Goal: Task Accomplishment & Management: Complete application form

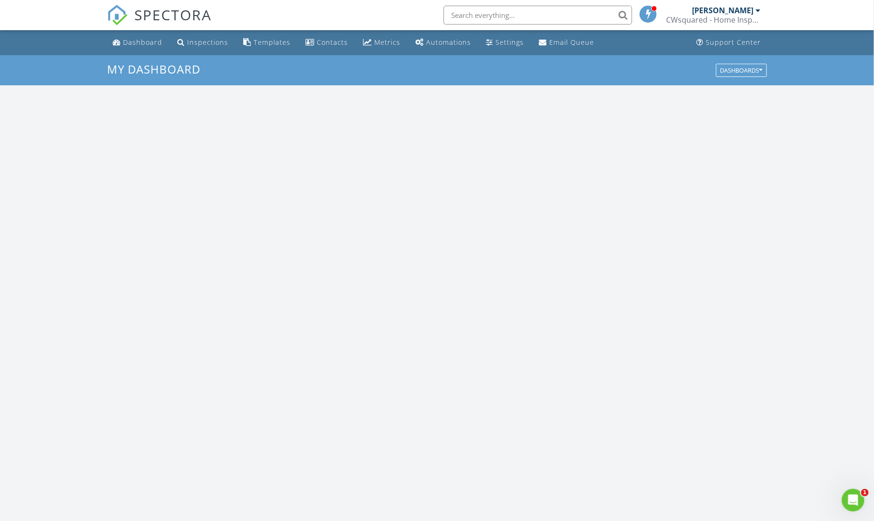
scroll to position [877, 894]
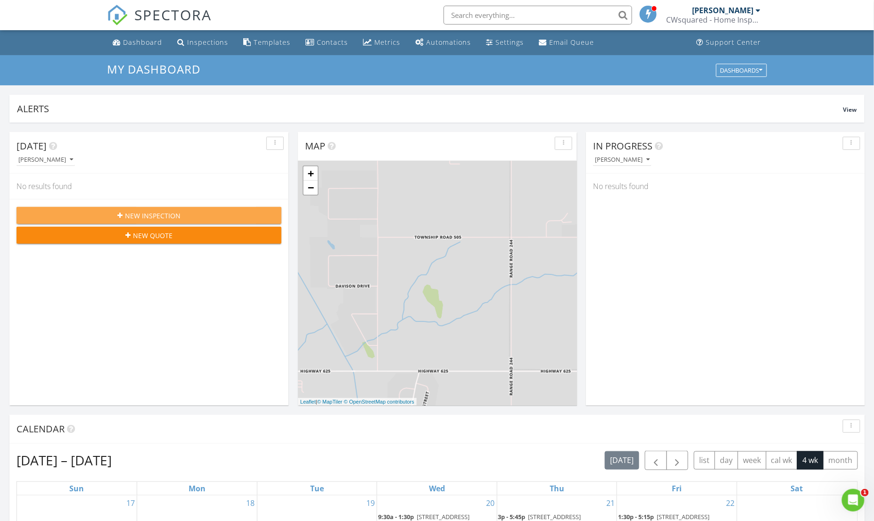
click at [149, 215] on span "New Inspection" at bounding box center [153, 216] width 56 height 10
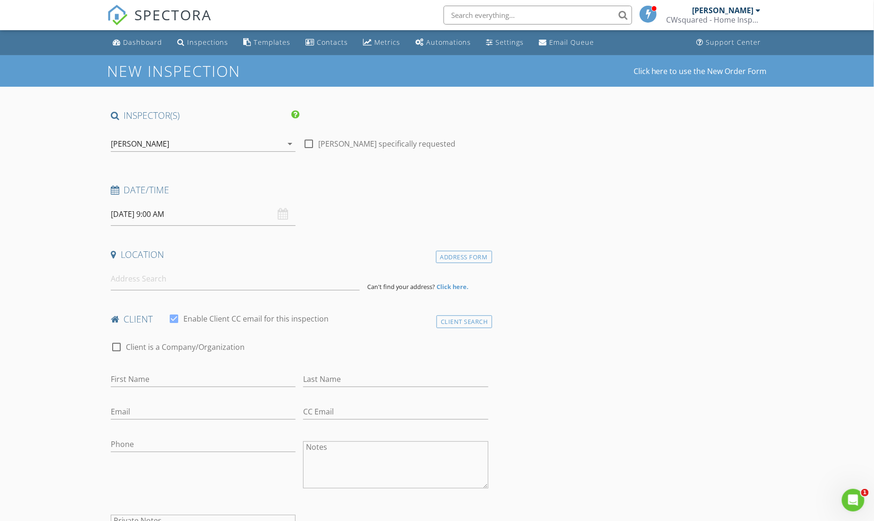
click at [157, 210] on input "[DATE] 9:00 AM" at bounding box center [203, 214] width 185 height 23
select select "8"
type input "[DATE] 9:00 AM"
click at [405, 346] on div "check_box_outline_blank Client is a Company/Organization" at bounding box center [299, 351] width 377 height 25
click at [153, 279] on input at bounding box center [235, 278] width 249 height 23
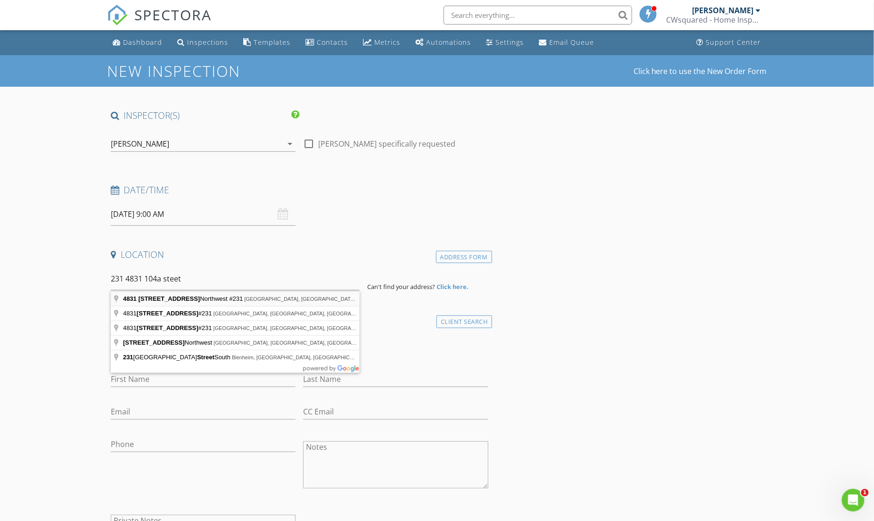
type input "4831 104A Street Northwest #231, Edmonton, AB, Canada"
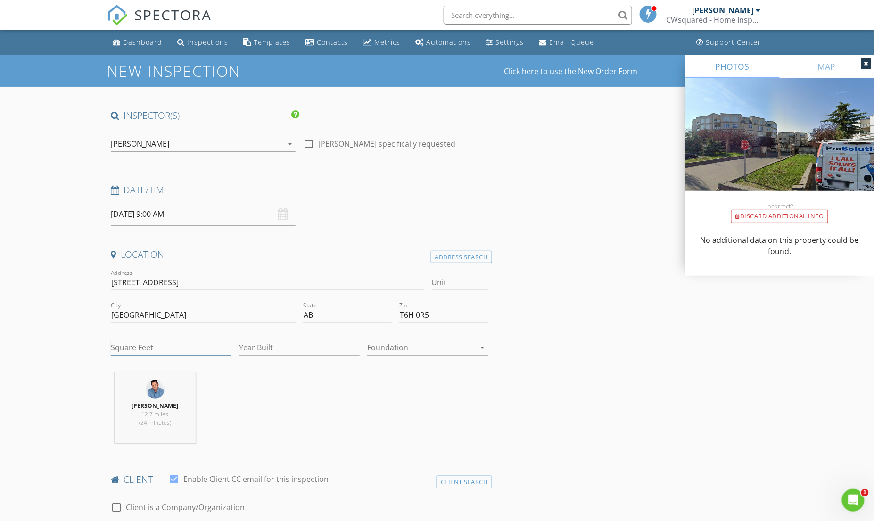
click at [155, 347] on input "Square Feet" at bounding box center [171, 348] width 121 height 16
type input "1009"
click at [278, 347] on input "Year Built" at bounding box center [299, 348] width 121 height 16
type input "2005"
click at [397, 349] on div at bounding box center [420, 347] width 107 height 15
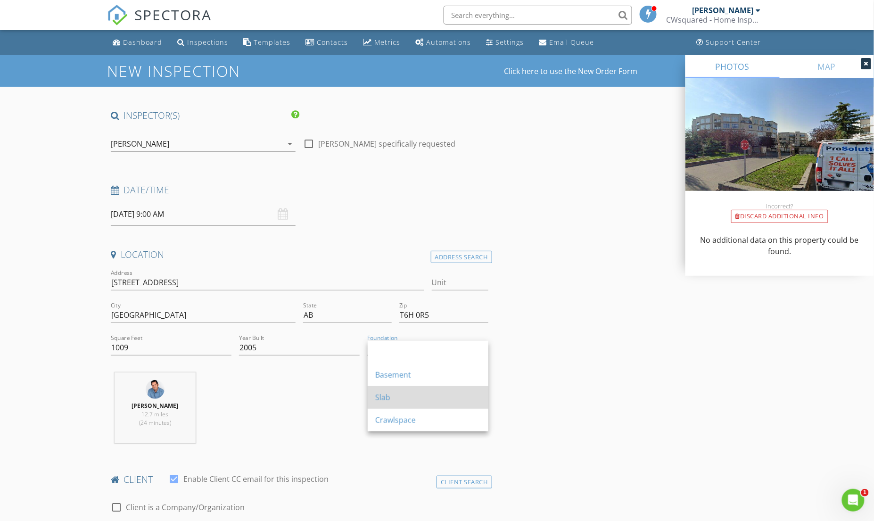
click at [398, 395] on div "Slab" at bounding box center [428, 397] width 106 height 11
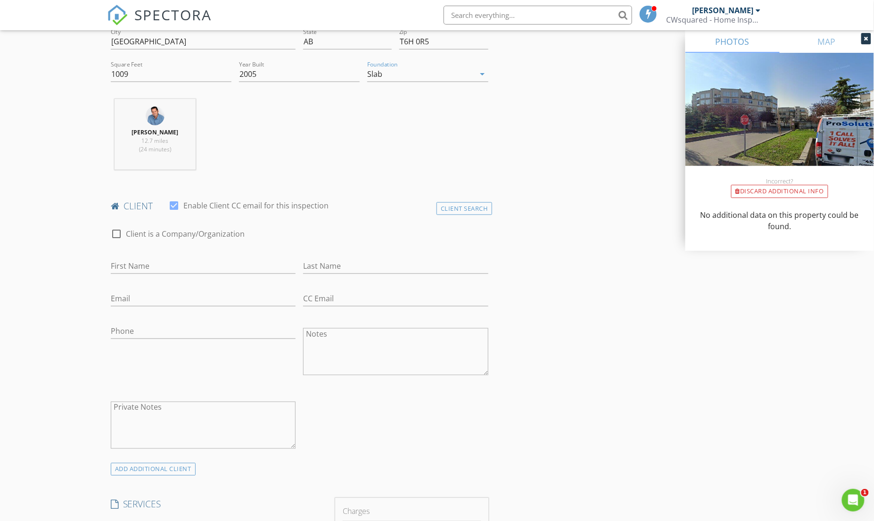
scroll to position [307, 0]
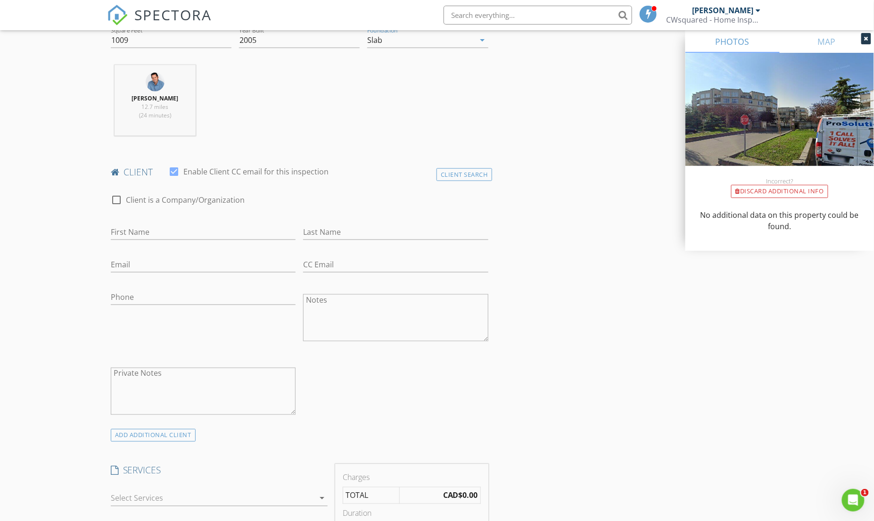
click at [192, 503] on div at bounding box center [213, 498] width 204 height 15
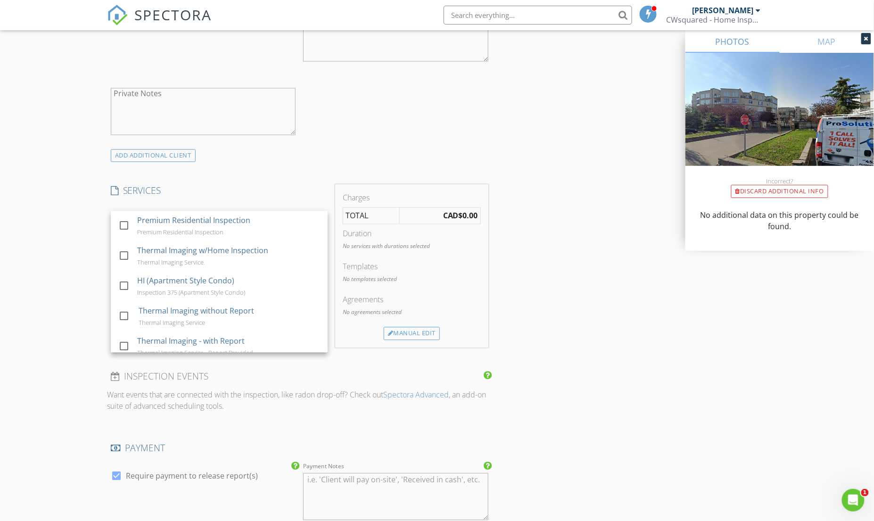
scroll to position [618, 0]
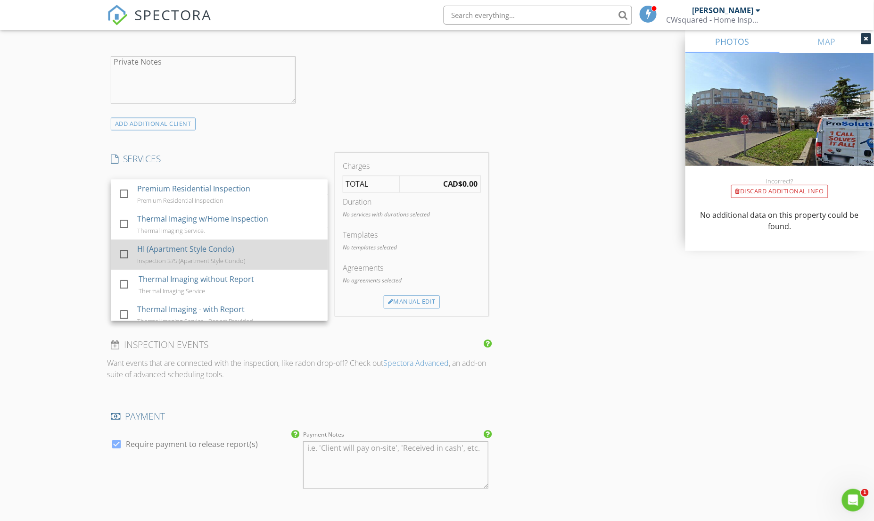
click at [124, 256] on div at bounding box center [124, 254] width 16 height 16
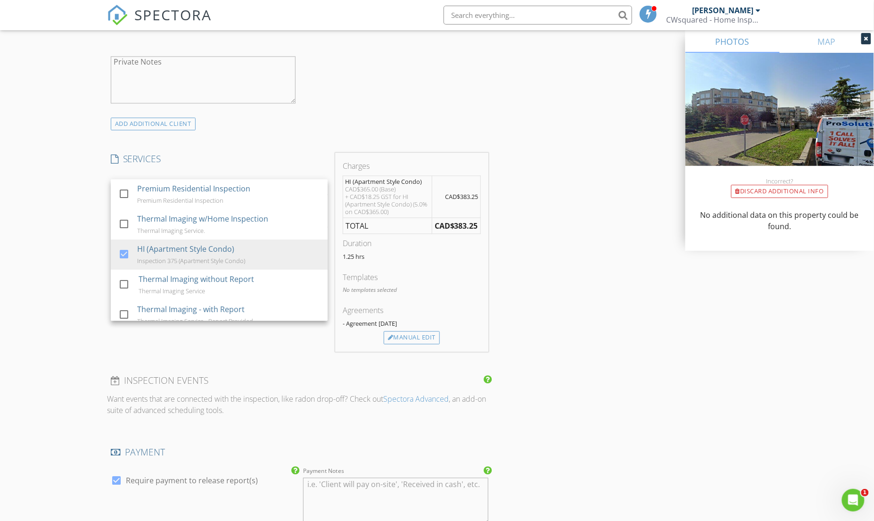
click at [55, 308] on div "New Inspection Click here to use the New Order Form INSPECTOR(S) check_box Davi…" at bounding box center [437, 265] width 874 height 1657
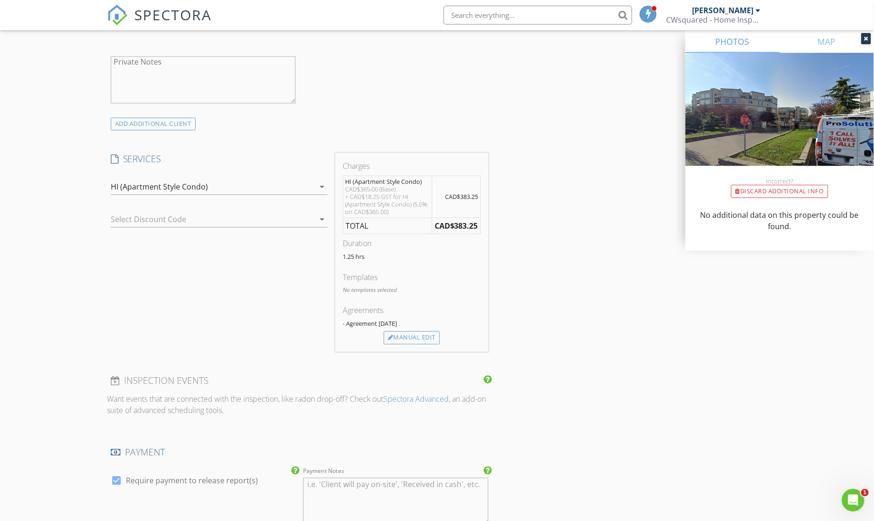
click at [213, 222] on div at bounding box center [206, 219] width 190 height 15
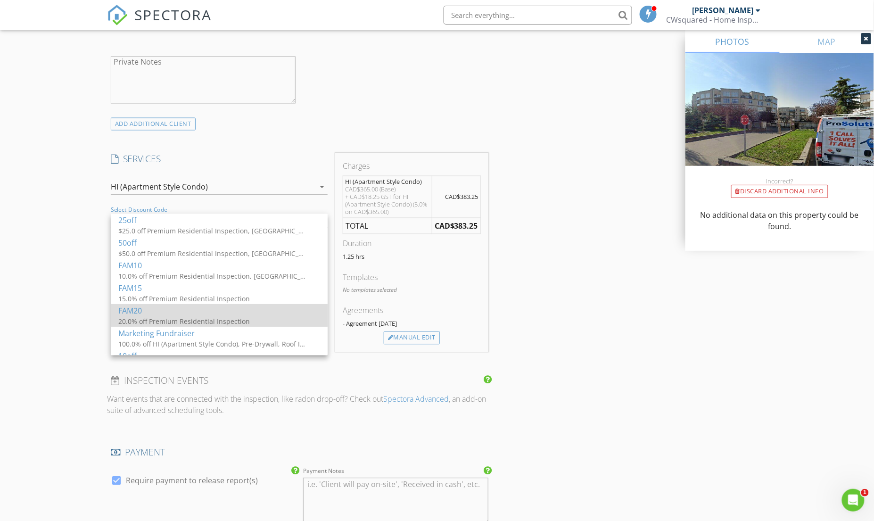
click at [170, 316] on div "FAM20" at bounding box center [219, 310] width 202 height 11
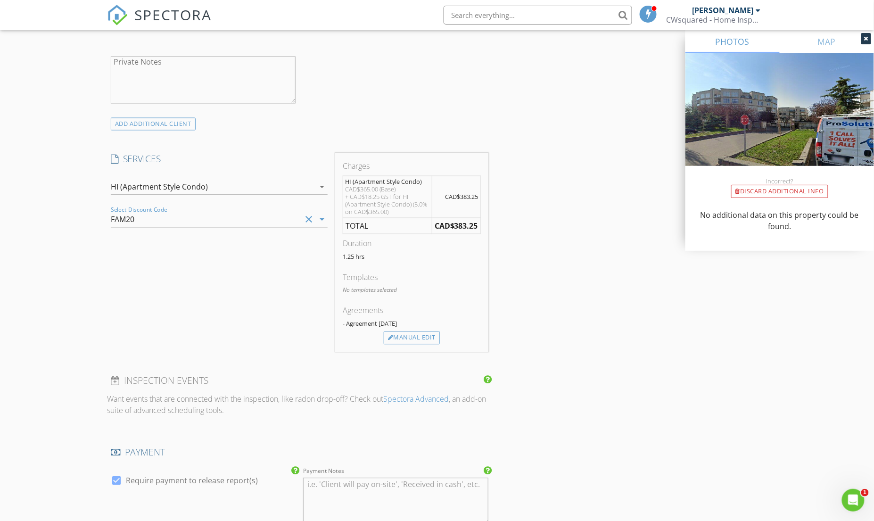
click at [311, 223] on icon "clear" at bounding box center [308, 219] width 11 height 11
click at [323, 223] on icon "arrow_drop_down" at bounding box center [321, 219] width 11 height 11
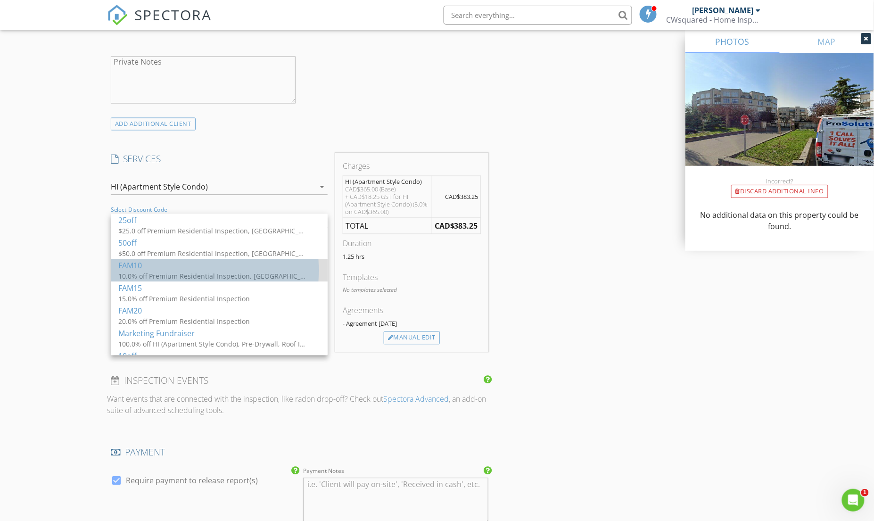
click at [227, 273] on div "10.0% off Premium Residential Inspection, HI (Apartment Style Condo), Pre-Drywa…" at bounding box center [212, 276] width 189 height 10
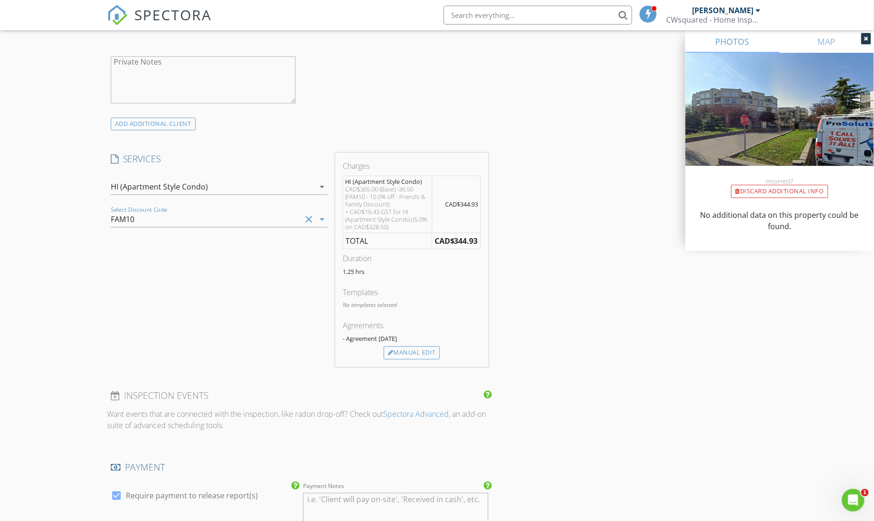
click at [261, 286] on div "SERVICES check_box_outline_blank Premium Residential Inspection Premium Residen…" at bounding box center [219, 260] width 224 height 214
click at [304, 221] on icon "clear" at bounding box center [308, 219] width 11 height 11
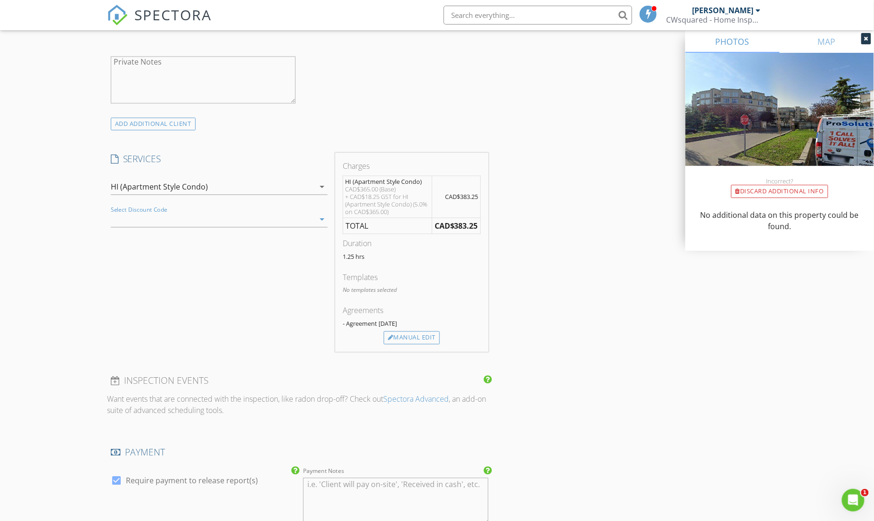
click at [320, 221] on icon "arrow_drop_down" at bounding box center [321, 219] width 11 height 11
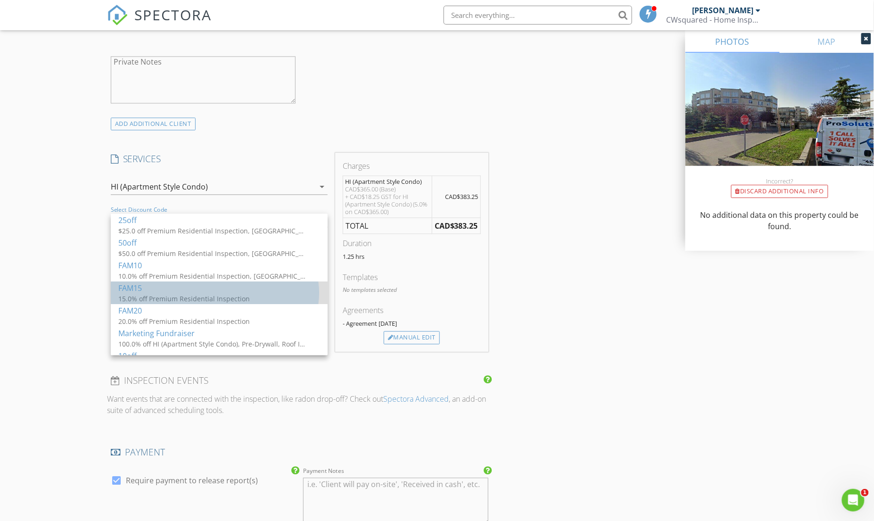
click at [235, 293] on div "FAM15" at bounding box center [219, 288] width 202 height 11
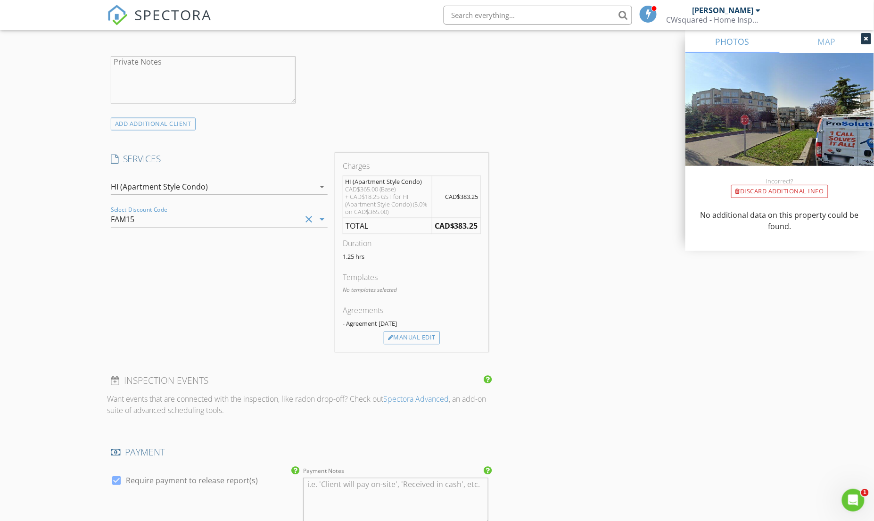
click at [306, 222] on icon "clear" at bounding box center [308, 219] width 11 height 11
click at [320, 224] on icon "arrow_drop_down" at bounding box center [321, 219] width 11 height 11
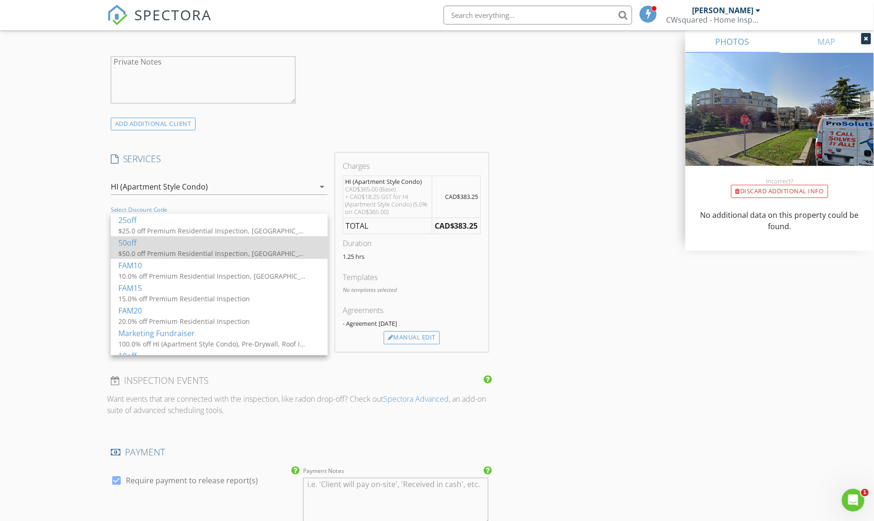
click at [266, 255] on div "$50.0 off Premium Residential Inspection, HI (Apartment Style Condo)" at bounding box center [212, 254] width 189 height 10
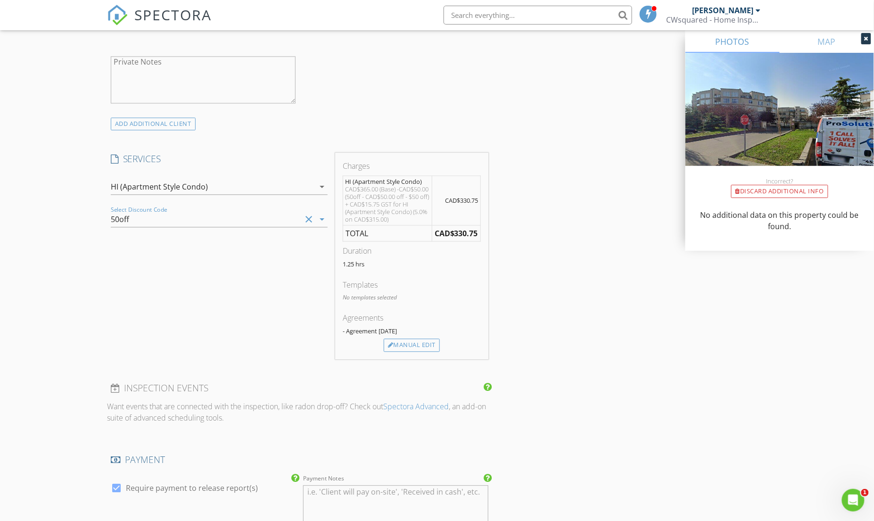
click at [306, 221] on icon "clear" at bounding box center [308, 219] width 11 height 11
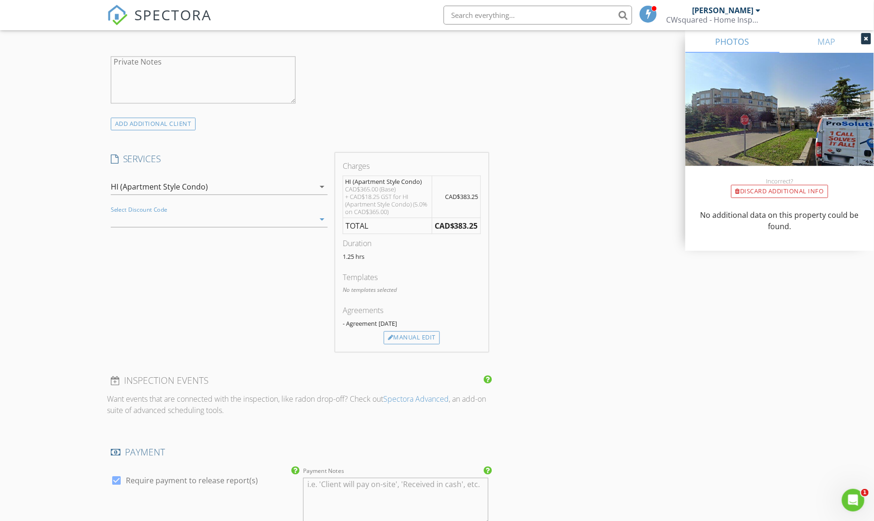
click at [324, 222] on icon "arrow_drop_down" at bounding box center [321, 219] width 11 height 11
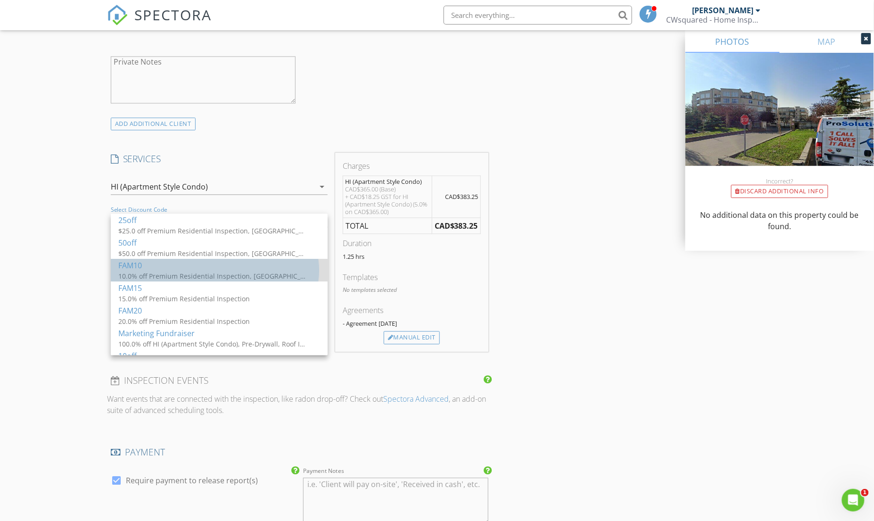
click at [237, 272] on div "10.0% off Premium Residential Inspection, HI (Apartment Style Condo), Pre-Drywa…" at bounding box center [212, 276] width 189 height 10
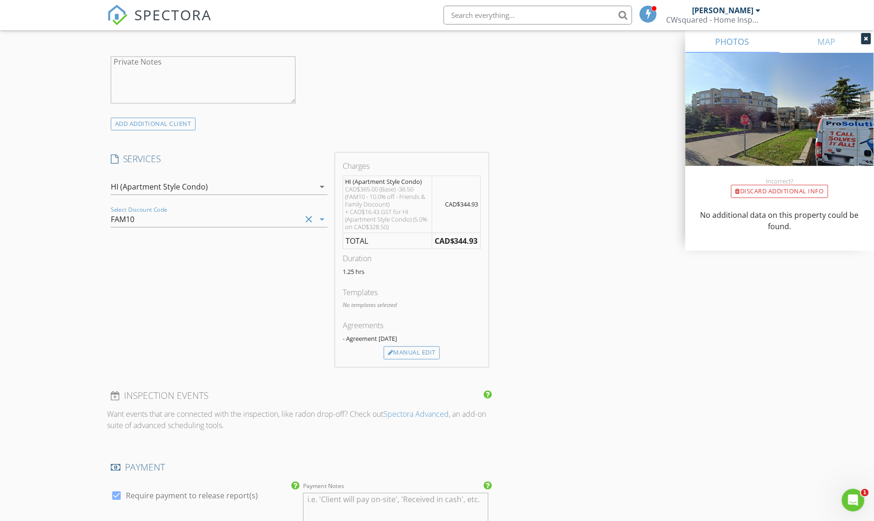
click at [306, 220] on icon "clear" at bounding box center [308, 219] width 11 height 11
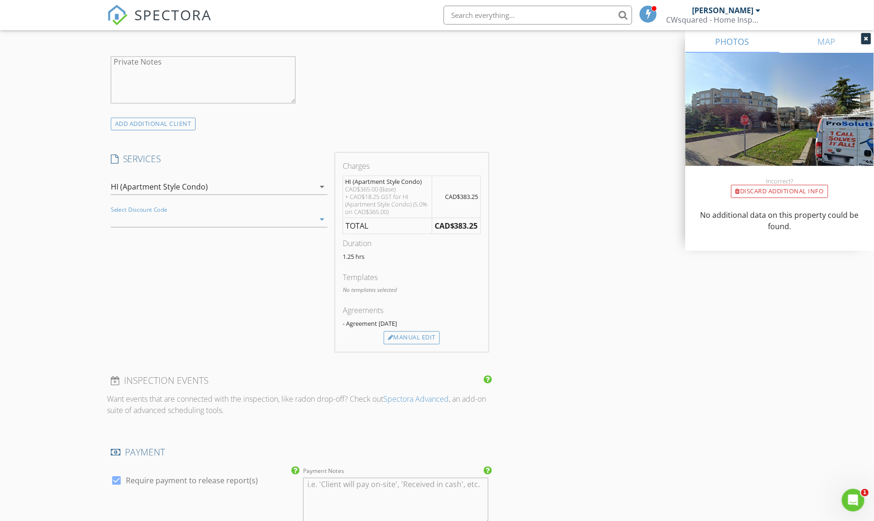
click at [322, 223] on icon "arrow_drop_down" at bounding box center [321, 219] width 11 height 11
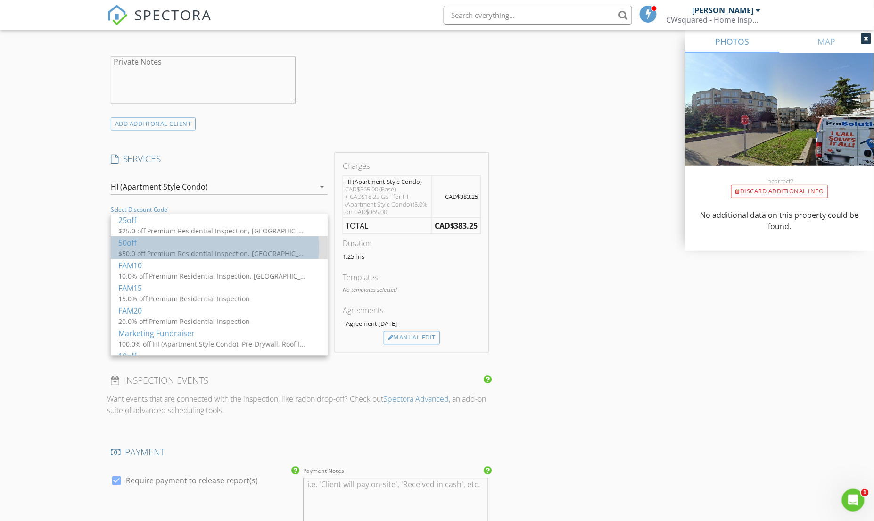
click at [234, 256] on div "$50.0 off Premium Residential Inspection, HI (Apartment Style Condo)" at bounding box center [212, 254] width 189 height 10
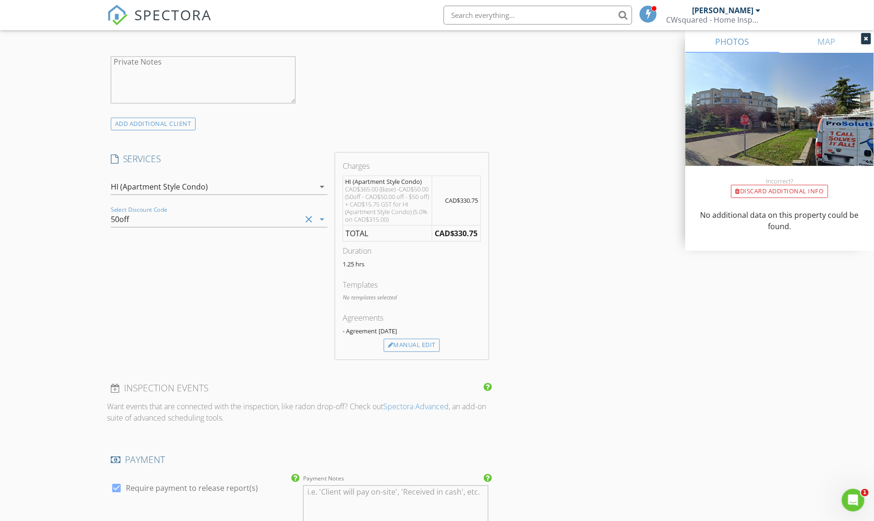
click at [308, 222] on icon "clear" at bounding box center [308, 219] width 11 height 11
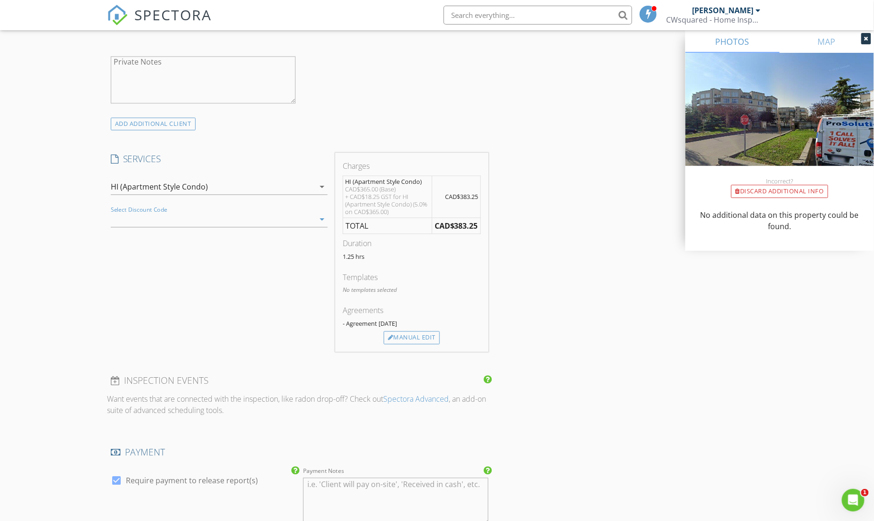
click at [320, 221] on icon "arrow_drop_down" at bounding box center [321, 219] width 11 height 11
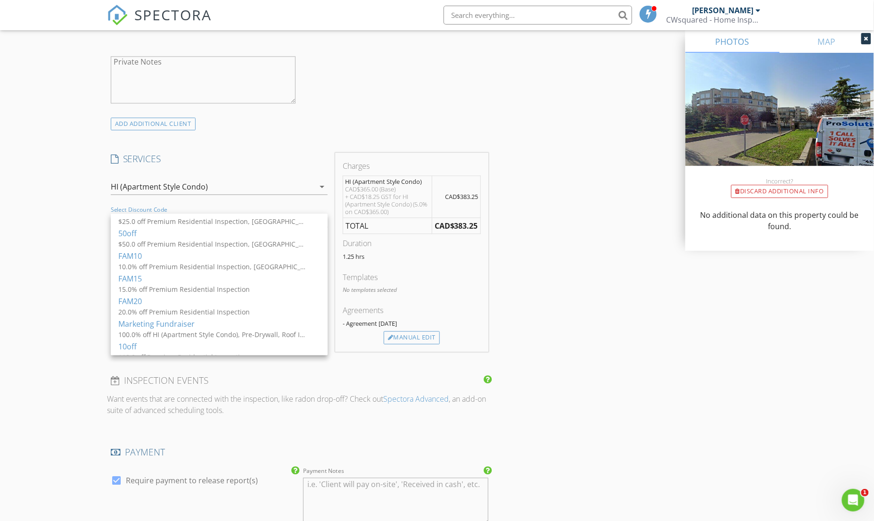
scroll to position [0, 0]
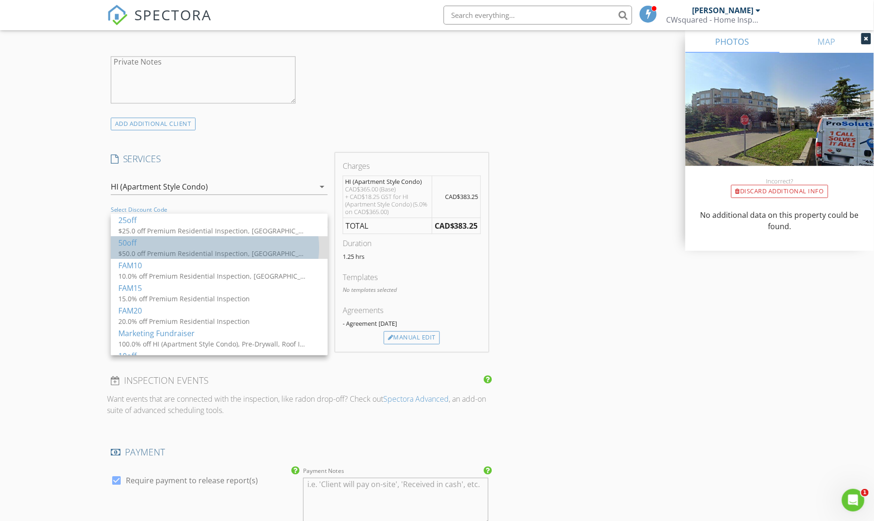
click at [176, 249] on div "$50.0 off Premium Residential Inspection, HI (Apartment Style Condo)" at bounding box center [212, 254] width 189 height 10
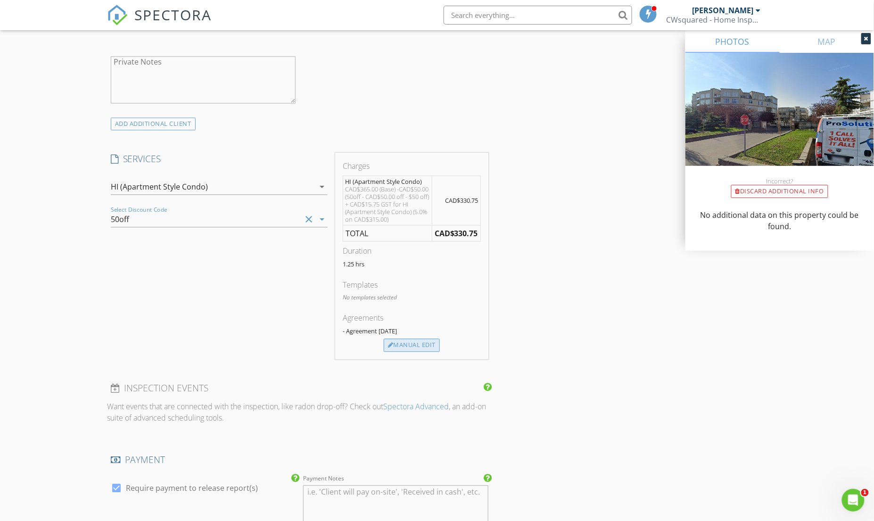
click at [415, 352] on div "Manual Edit" at bounding box center [412, 345] width 56 height 13
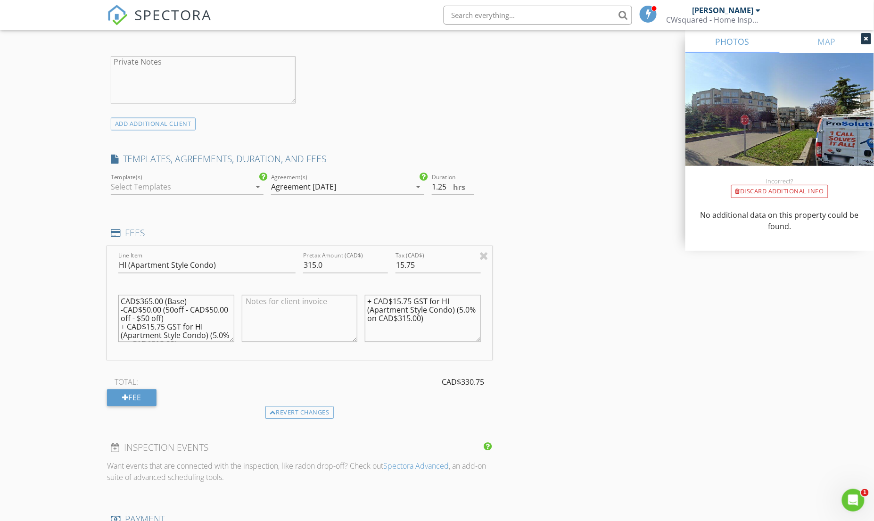
click at [205, 190] on div at bounding box center [180, 187] width 139 height 15
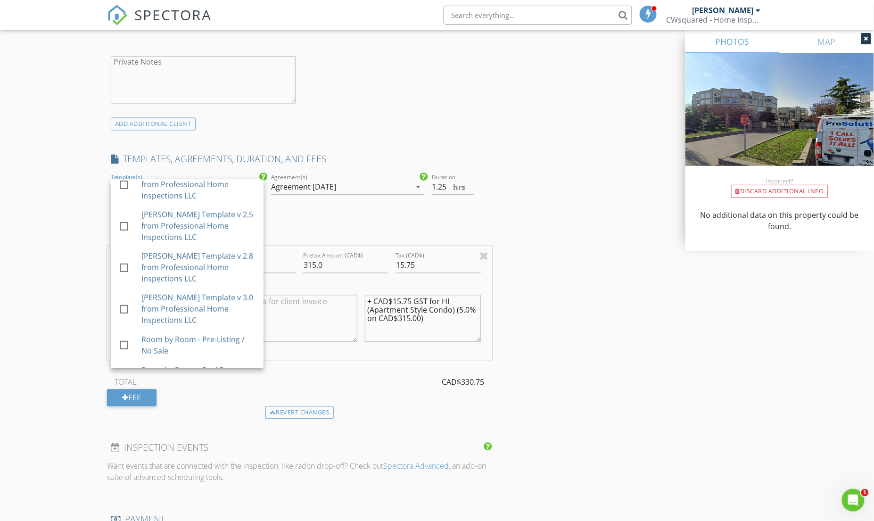
scroll to position [371, 0]
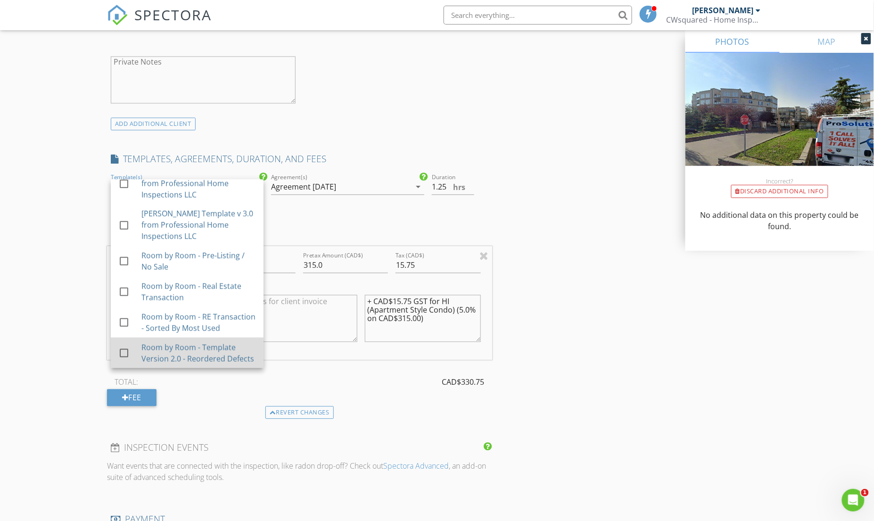
click at [123, 345] on div at bounding box center [124, 353] width 16 height 16
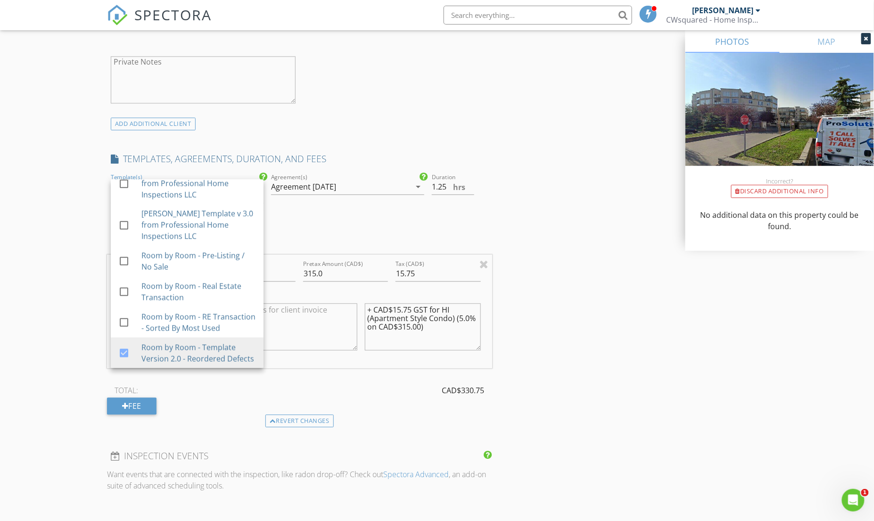
click at [604, 276] on div "INSPECTOR(S) check_box David Donaldson PRIMARY David Donaldson arrow_drop_down …" at bounding box center [437, 319] width 660 height 1656
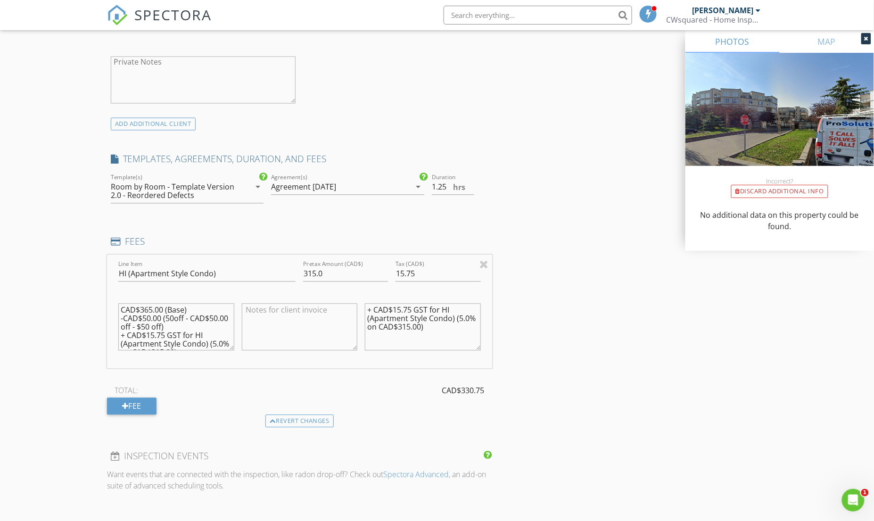
click at [251, 193] on div "arrow_drop_down" at bounding box center [256, 186] width 13 height 11
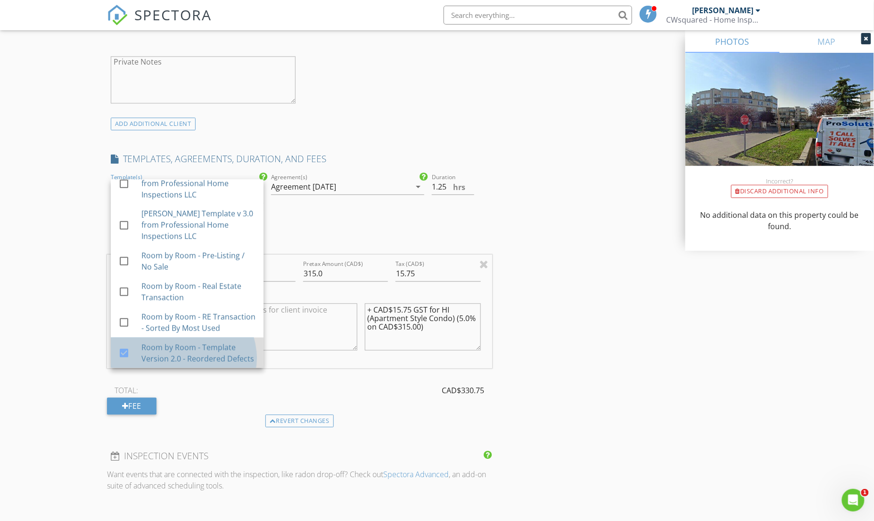
click at [194, 347] on div "Room by Room - Template Version 2.0 - Reordered Defects" at bounding box center [198, 353] width 115 height 23
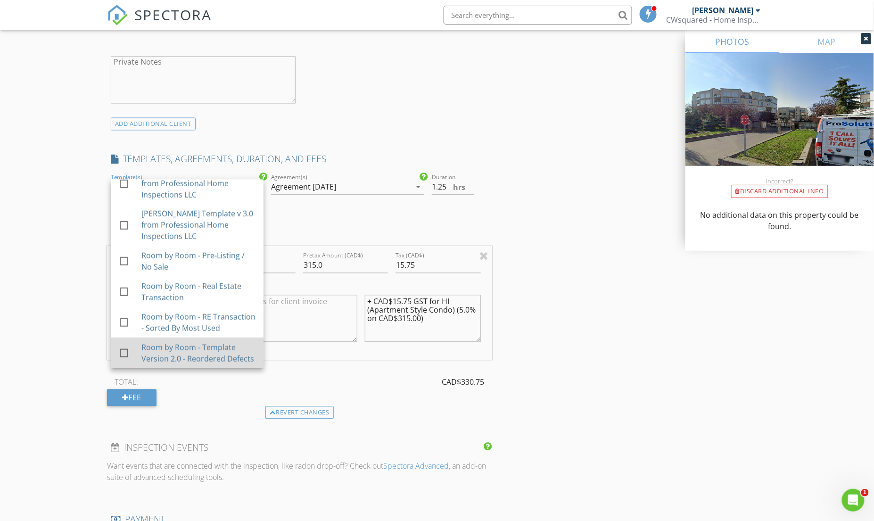
click at [194, 347] on div "Room by Room - Template Version 2.0 - Reordered Defects" at bounding box center [198, 353] width 115 height 23
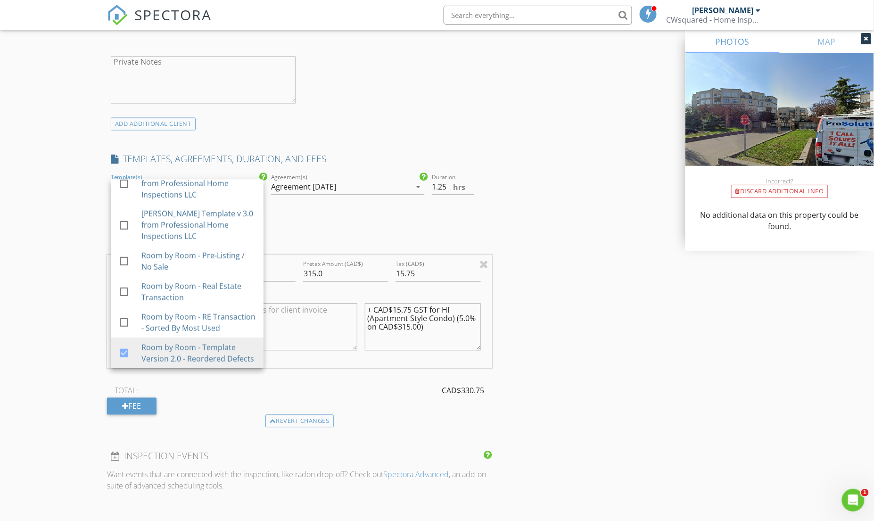
click at [685, 325] on div "INSPECTOR(S) check_box David Donaldson PRIMARY David Donaldson arrow_drop_down …" at bounding box center [437, 319] width 660 height 1656
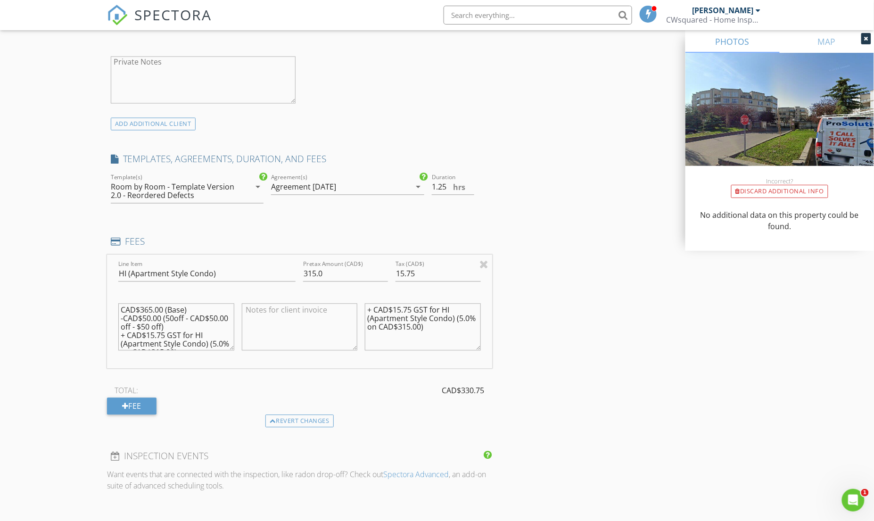
click at [575, 138] on div "INSPECTOR(S) check_box David Donaldson PRIMARY David Donaldson arrow_drop_down …" at bounding box center [437, 319] width 660 height 1656
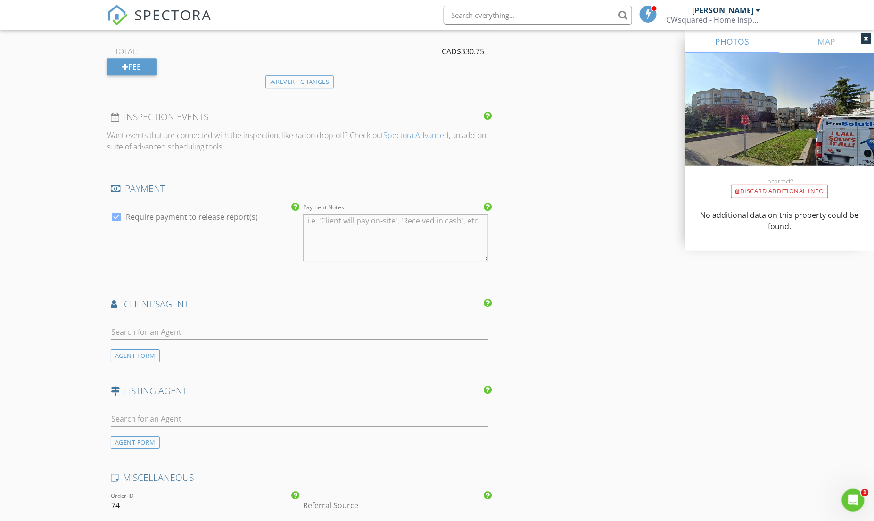
scroll to position [946, 0]
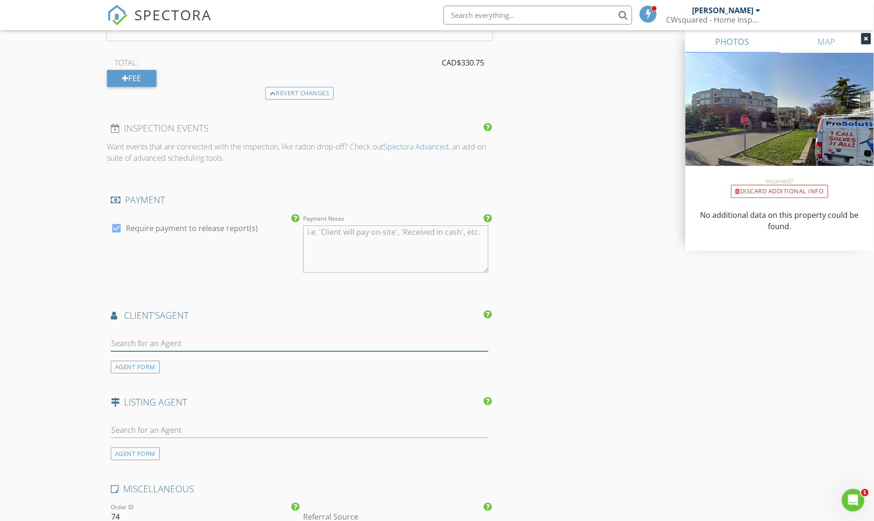
click at [154, 345] on input "text" at bounding box center [299, 344] width 377 height 16
type input "sou"
click at [162, 366] on div "[PERSON_NAME]" at bounding box center [167, 359] width 58 height 11
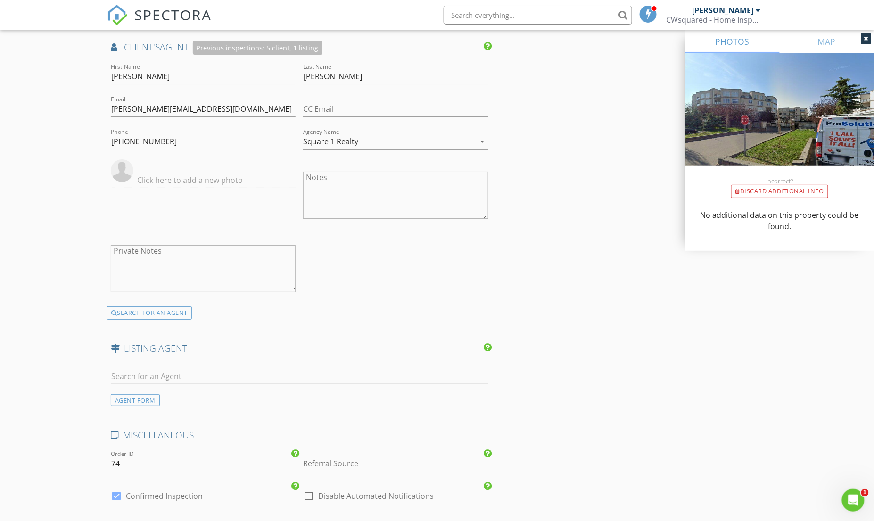
scroll to position [1316, 0]
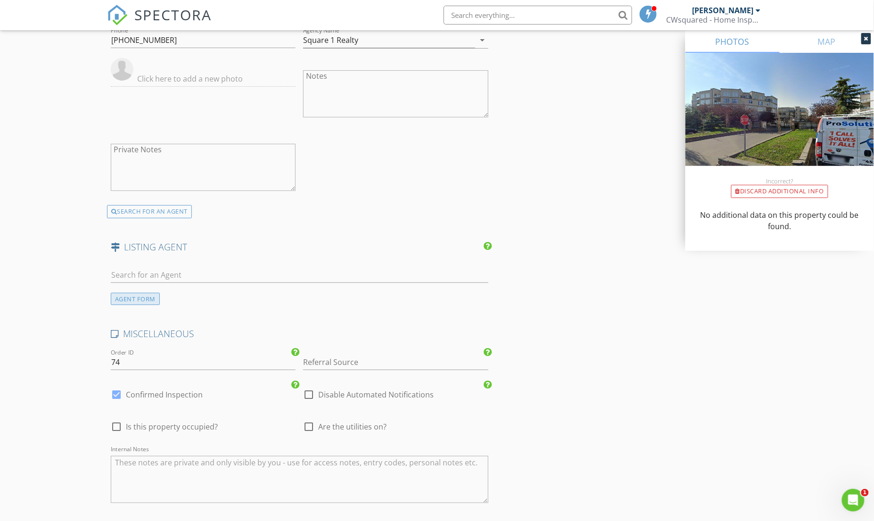
click at [140, 304] on div "AGENT FORM" at bounding box center [135, 299] width 49 height 13
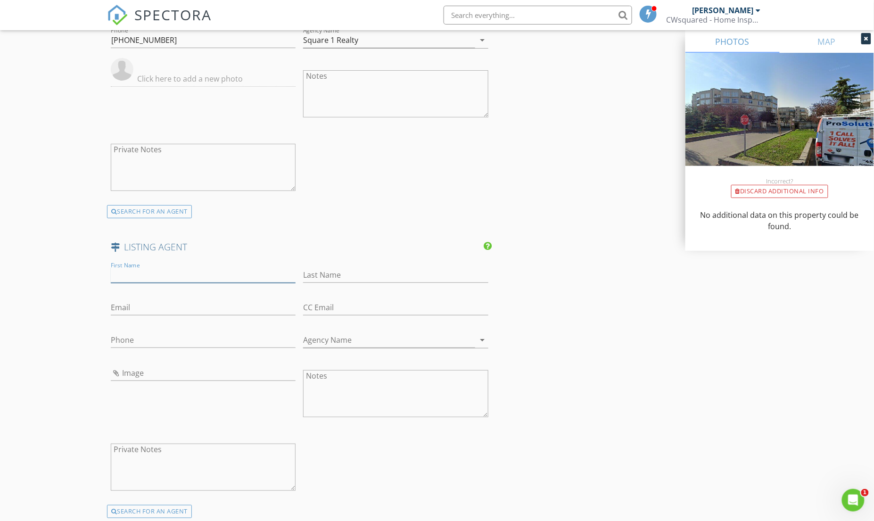
click at [137, 281] on input "First Name" at bounding box center [203, 275] width 185 height 16
click at [115, 278] on input "vincent" at bounding box center [203, 275] width 185 height 16
type input "Vincent"
click at [330, 279] on input "Last Name" at bounding box center [395, 275] width 185 height 16
type input "Dinh"
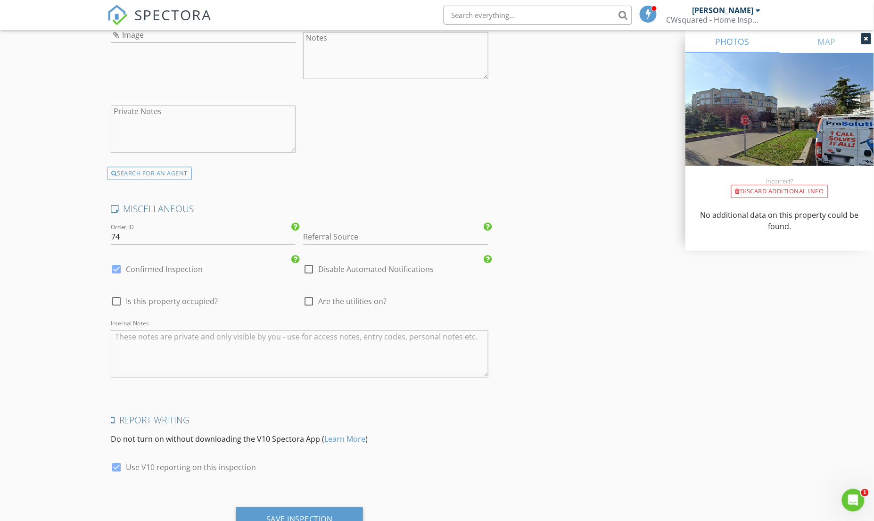
scroll to position [1663, 0]
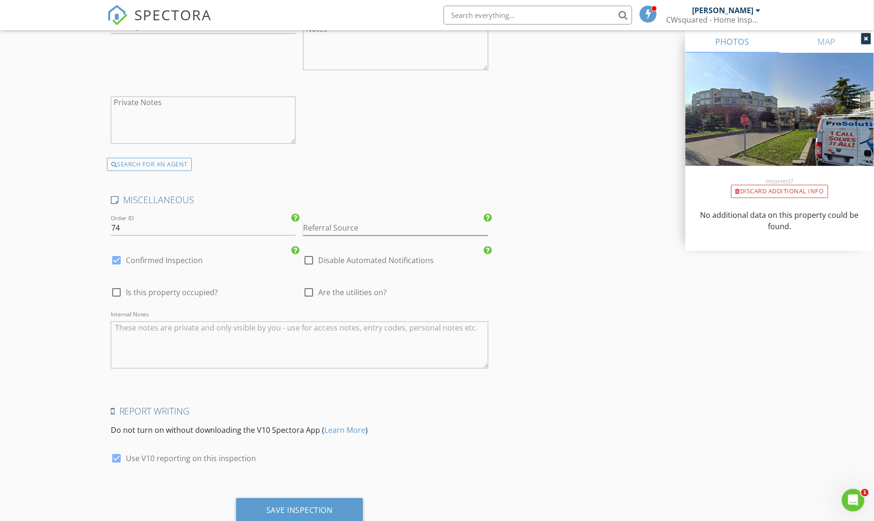
click at [349, 230] on input "Referral Source" at bounding box center [395, 228] width 185 height 16
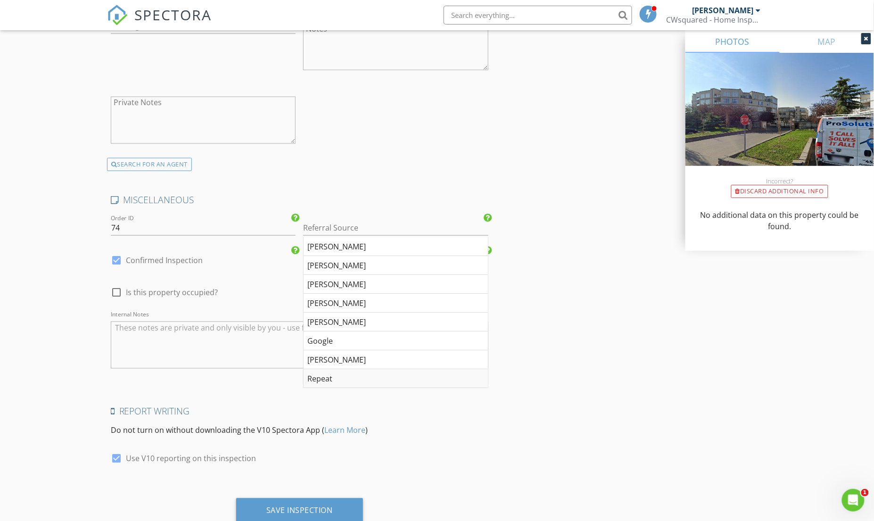
click at [330, 380] on div "Repeat" at bounding box center [396, 378] width 184 height 19
type input "Repeat"
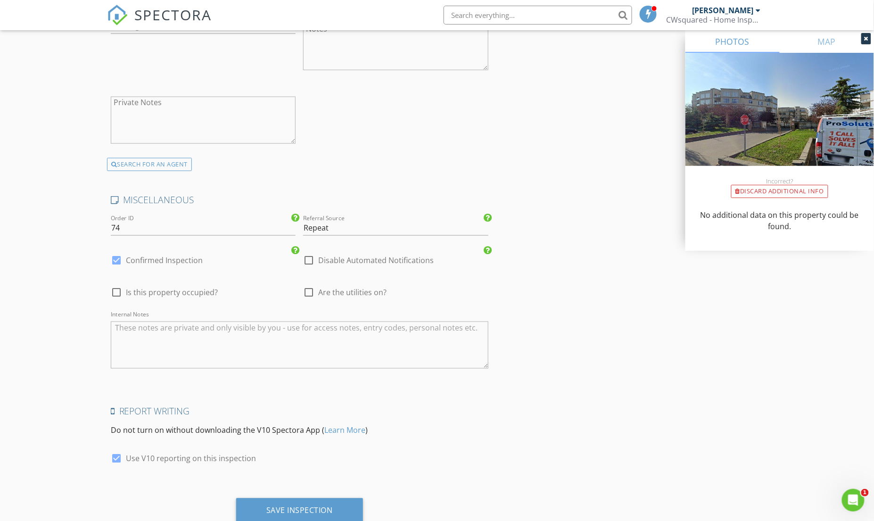
click at [113, 295] on div at bounding box center [116, 292] width 16 height 16
checkbox input "true"
click at [308, 298] on div at bounding box center [309, 292] width 16 height 16
checkbox input "true"
click at [119, 296] on div at bounding box center [116, 292] width 16 height 16
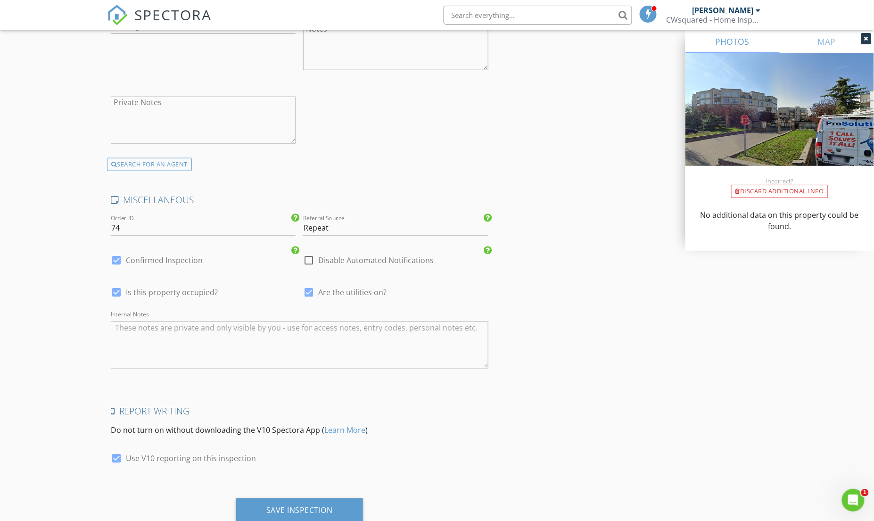
checkbox input "false"
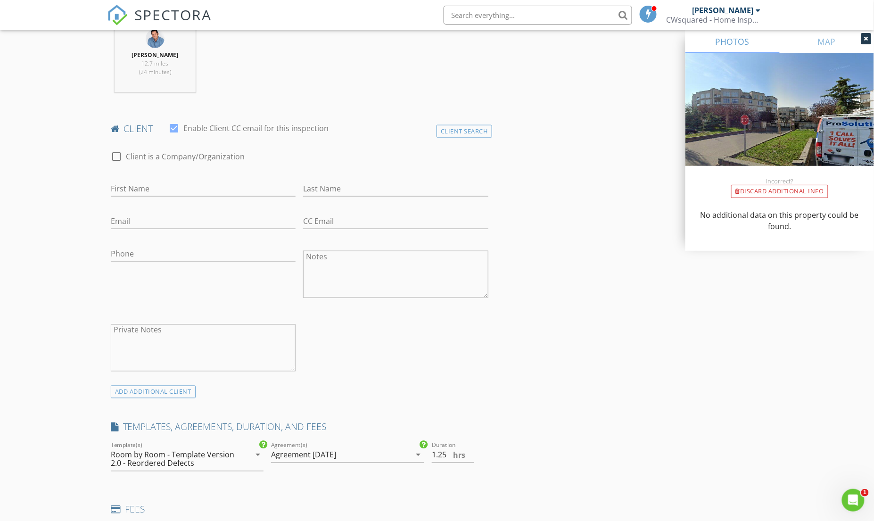
scroll to position [370, 0]
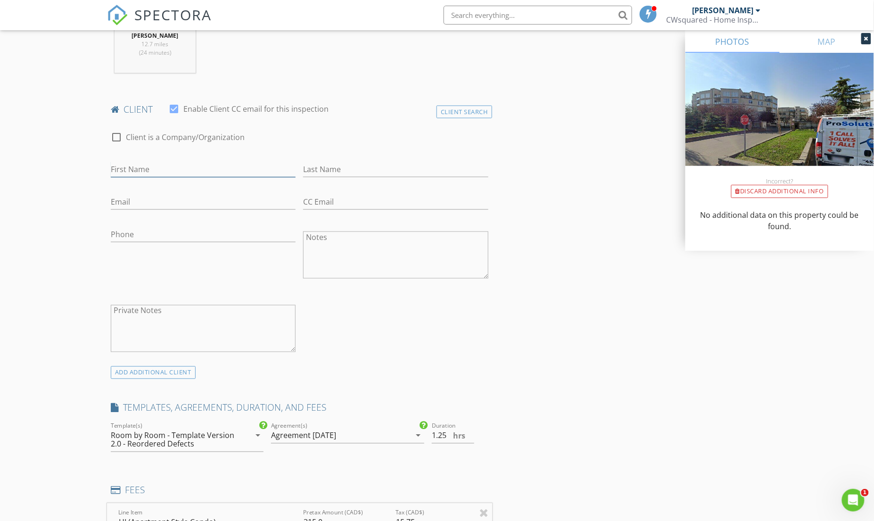
click at [170, 166] on input "First Name" at bounding box center [203, 170] width 185 height 16
type input "[PERSON_NAME]"
click at [340, 170] on input "Last Name" at bounding box center [395, 170] width 185 height 16
type input "Diduck"
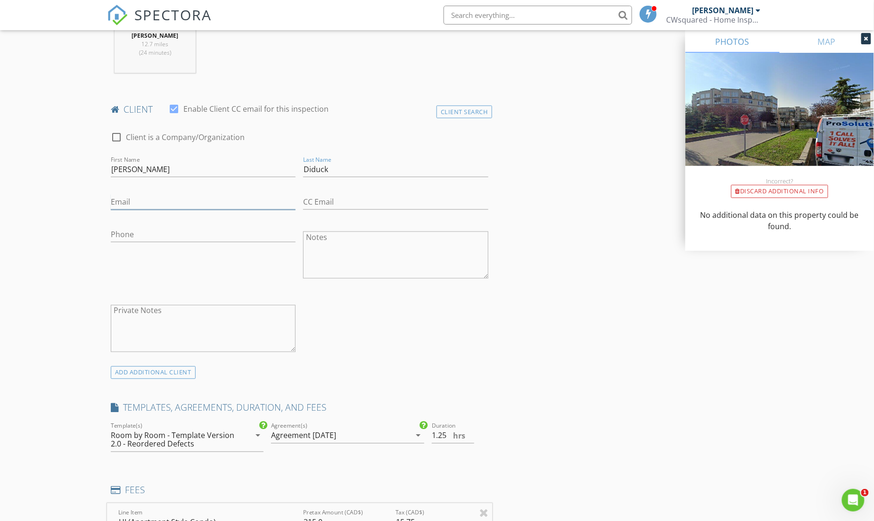
click at [178, 204] on input "Email" at bounding box center [203, 202] width 185 height 16
type input "[PERSON_NAME][EMAIL_ADDRESS][DOMAIN_NAME]"
click at [163, 230] on input "Phone" at bounding box center [203, 235] width 185 height 16
type input "[PHONE_NUMBER]"
click at [328, 259] on textarea "Notes" at bounding box center [395, 254] width 185 height 47
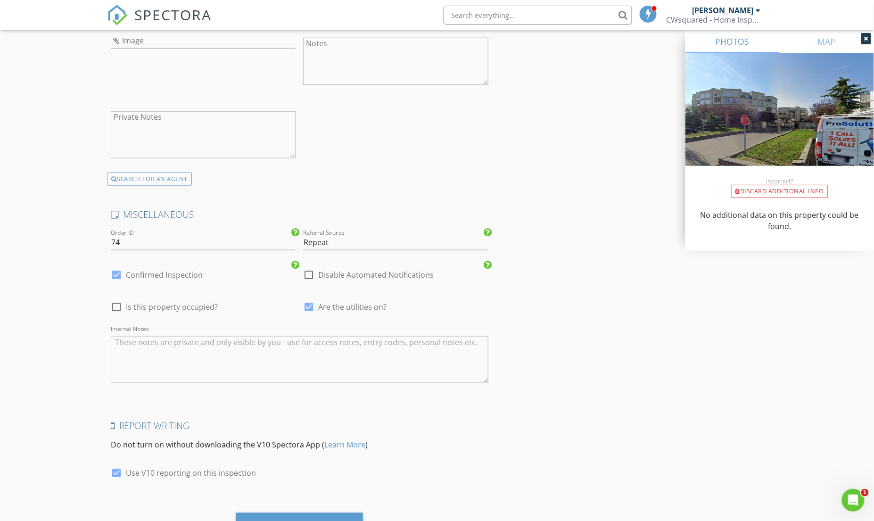
scroll to position [1698, 0]
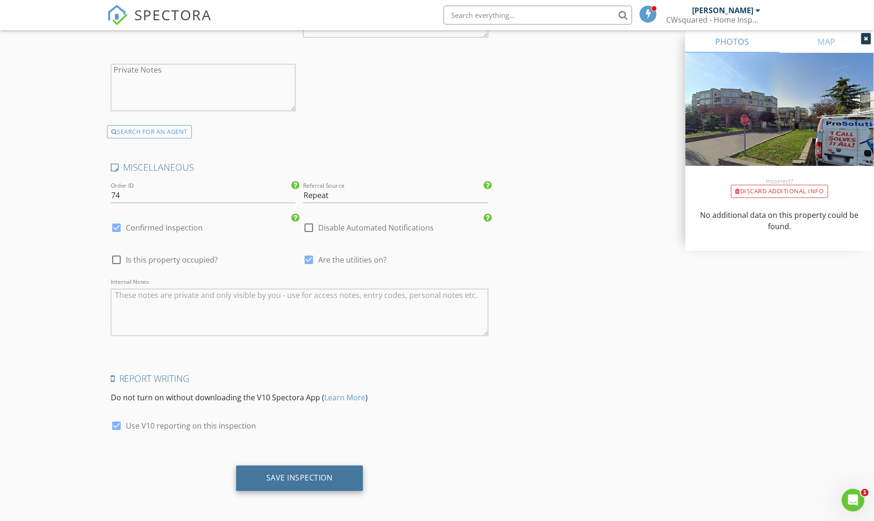
click at [306, 481] on div "Save Inspection" at bounding box center [299, 477] width 66 height 9
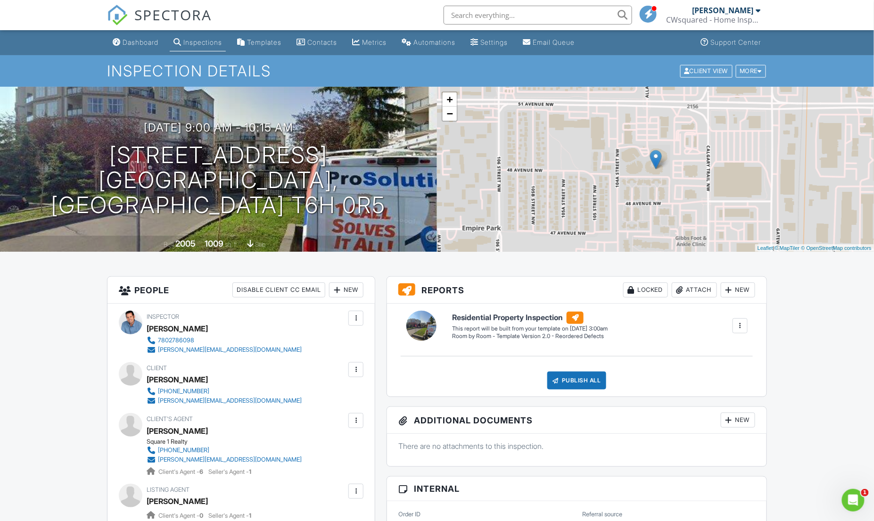
click at [119, 14] on img at bounding box center [117, 15] width 21 height 21
